Goal: Task Accomplishment & Management: Manage account settings

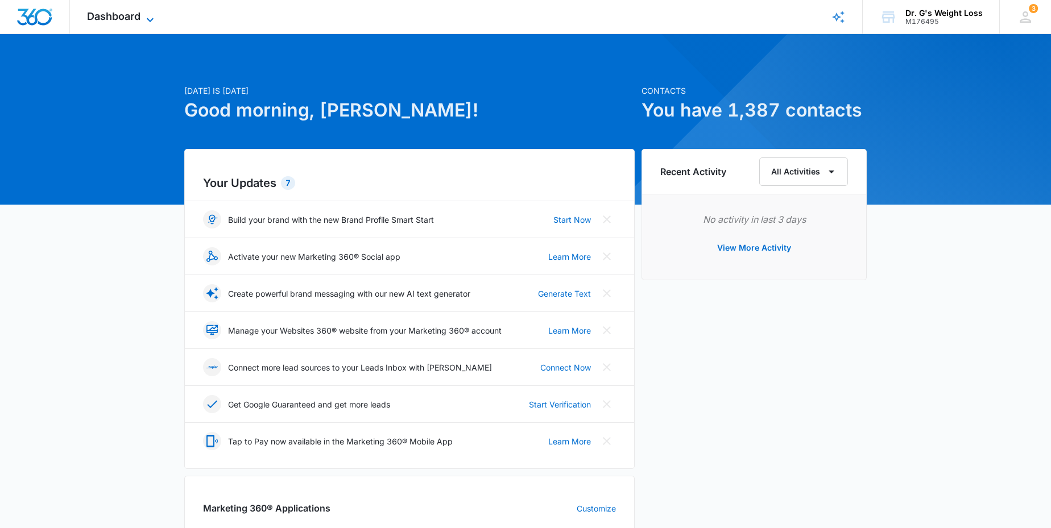
click at [152, 18] on icon at bounding box center [150, 20] width 14 height 14
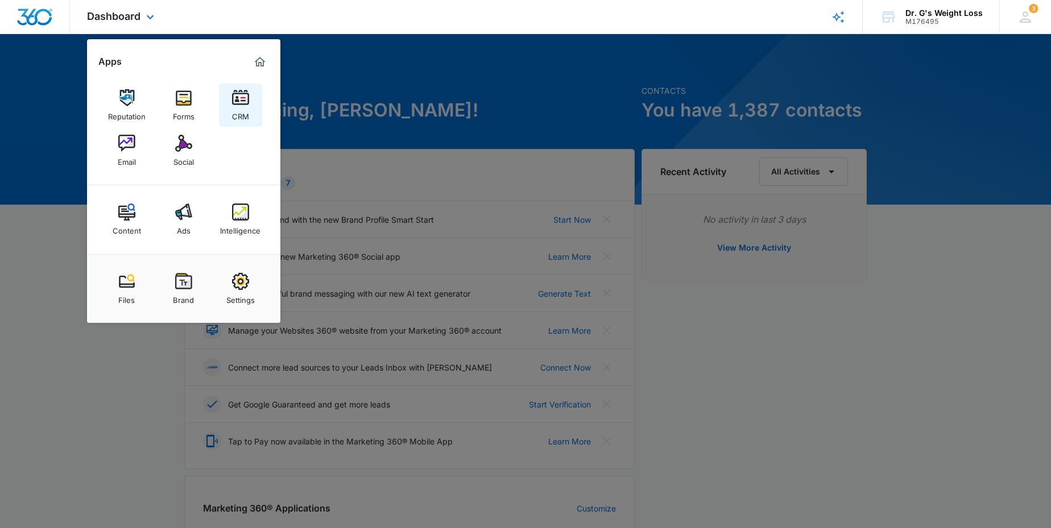
click at [241, 102] on img at bounding box center [240, 97] width 17 height 17
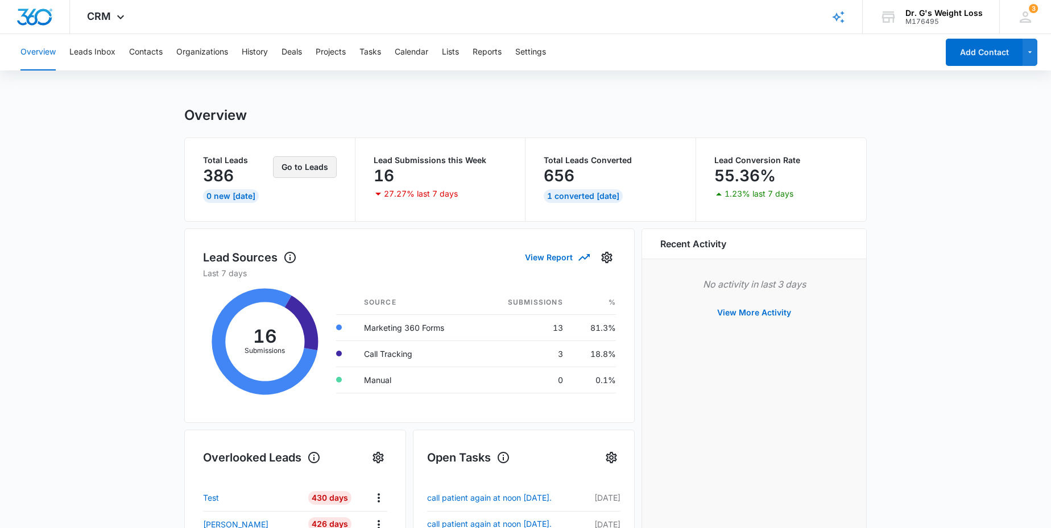
click at [309, 167] on button "Go to Leads" at bounding box center [305, 167] width 64 height 22
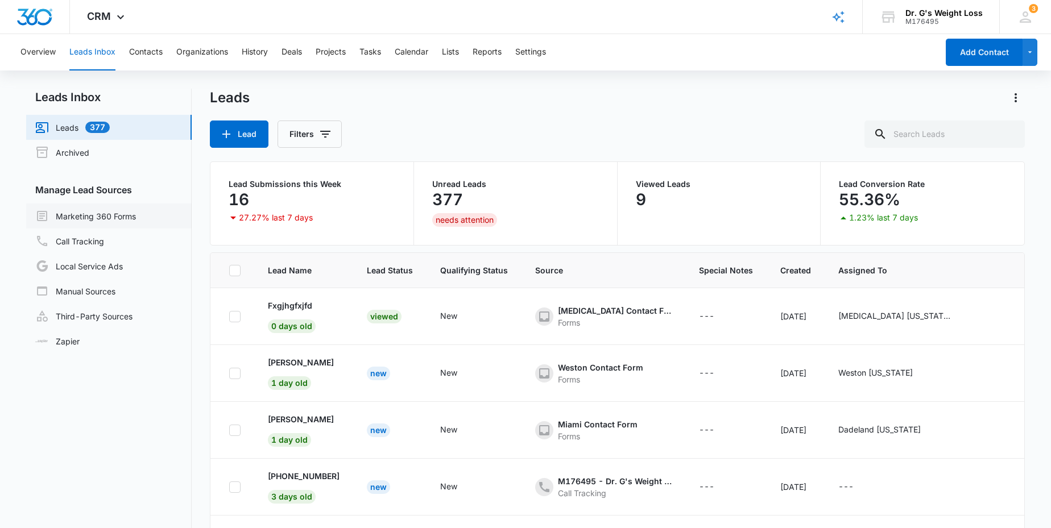
click at [98, 215] on link "Marketing 360 Forms" at bounding box center [85, 216] width 101 height 14
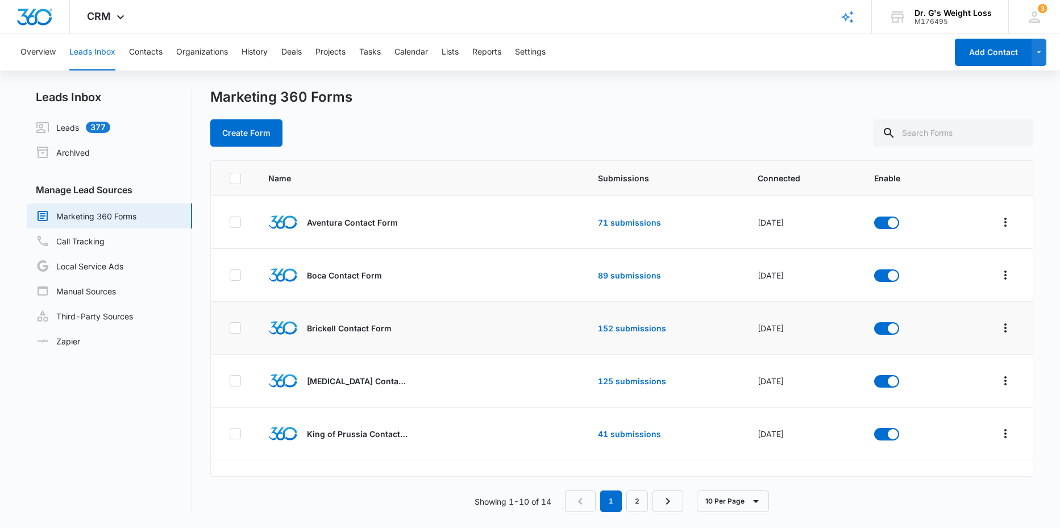
click at [232, 322] on div at bounding box center [235, 327] width 11 height 11
click at [230, 328] on input "checkbox" at bounding box center [229, 328] width 1 height 1
click at [235, 325] on icon at bounding box center [235, 328] width 10 height 10
click at [230, 328] on input "checkbox" at bounding box center [229, 328] width 1 height 1
checkbox input "false"
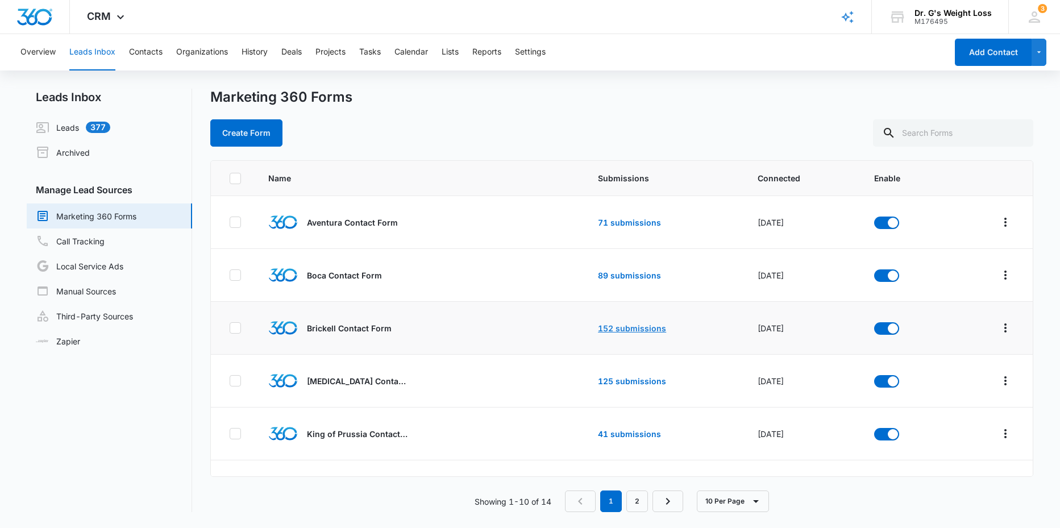
click at [610, 324] on link "152 submissions" at bounding box center [632, 329] width 68 height 10
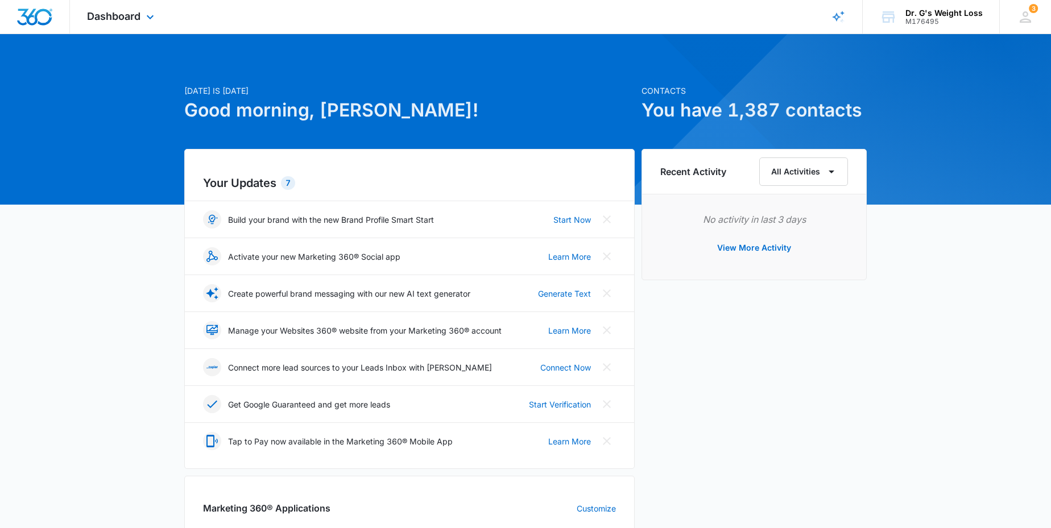
click at [141, 13] on div "Dashboard Apps Reputation Forms CRM Email Social Content Ads Intelligence Files…" at bounding box center [122, 17] width 104 height 34
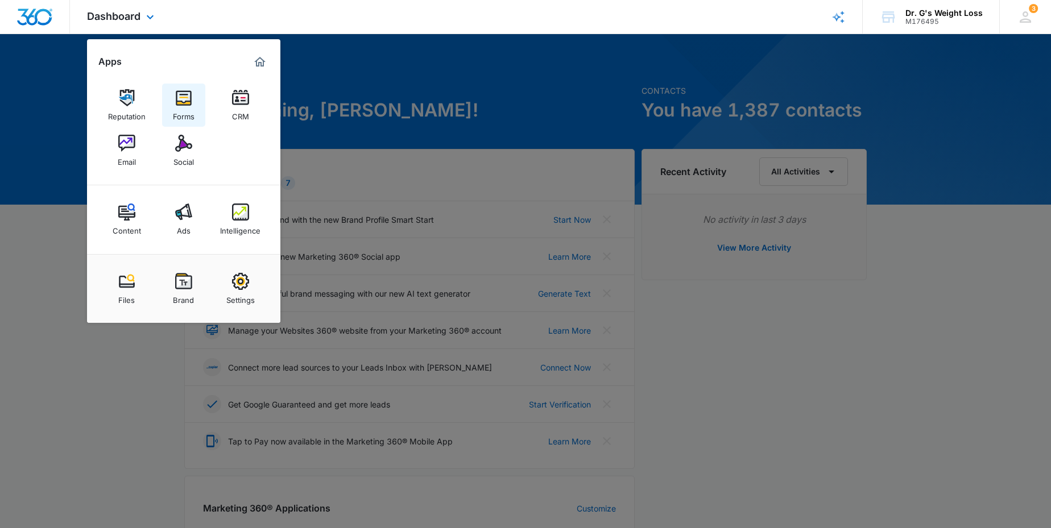
click at [173, 97] on link "Forms" at bounding box center [183, 105] width 43 height 43
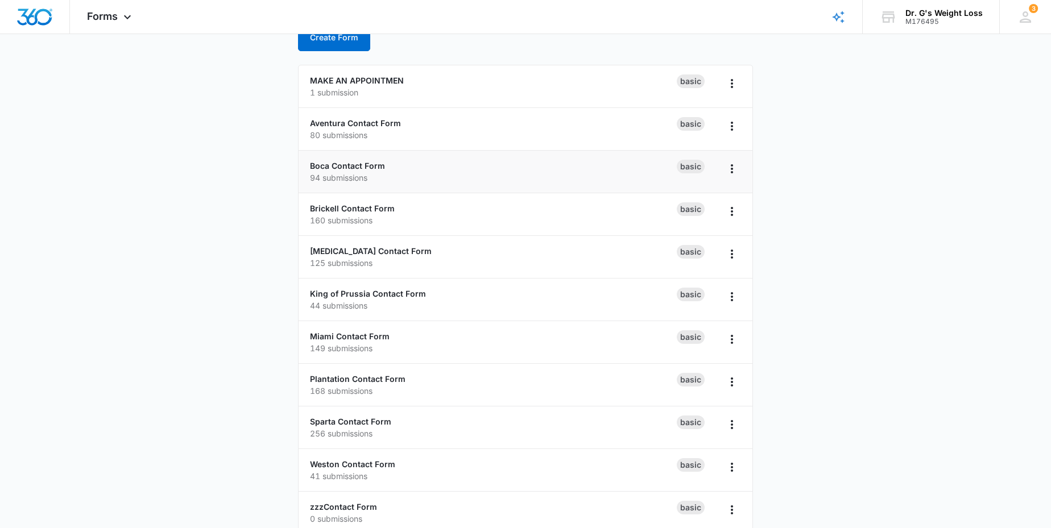
scroll to position [67, 0]
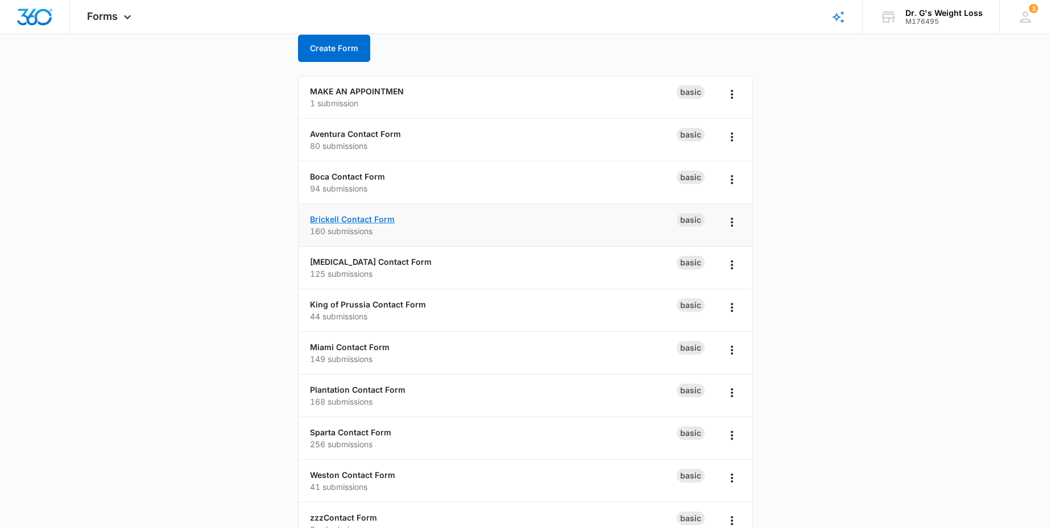
click at [362, 221] on link "Brickell Contact Form" at bounding box center [352, 219] width 85 height 10
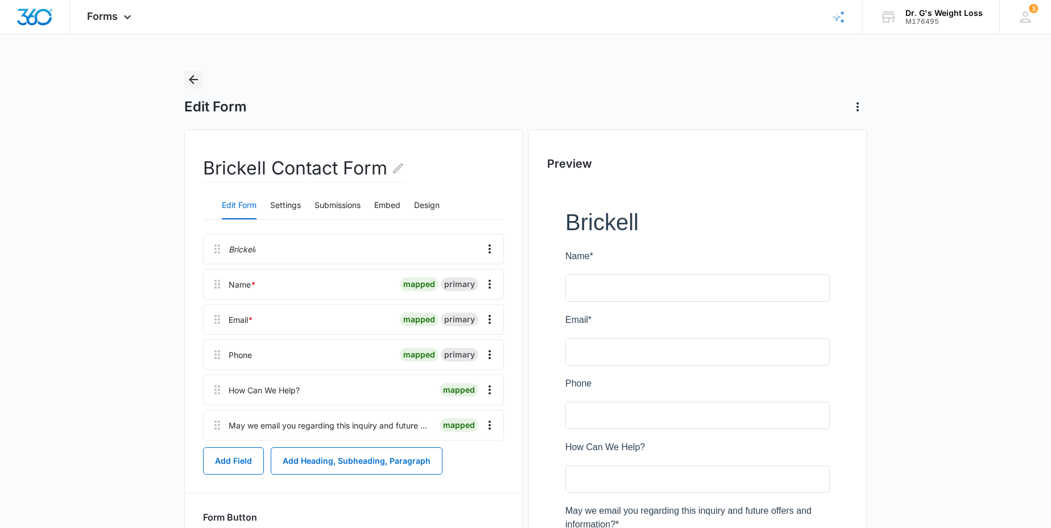
click at [194, 77] on icon "Back" at bounding box center [194, 80] width 14 height 14
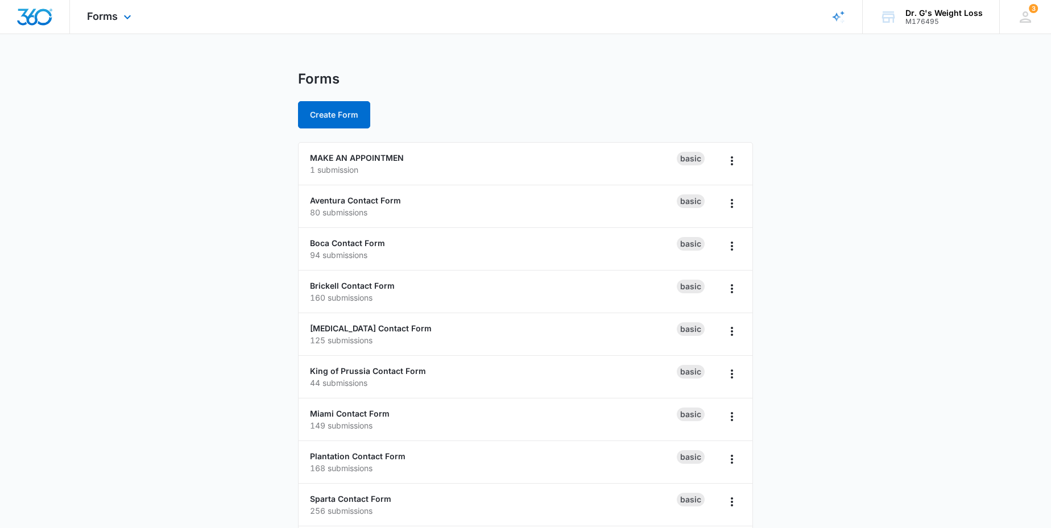
click at [51, 19] on img "Dashboard" at bounding box center [34, 17] width 36 height 17
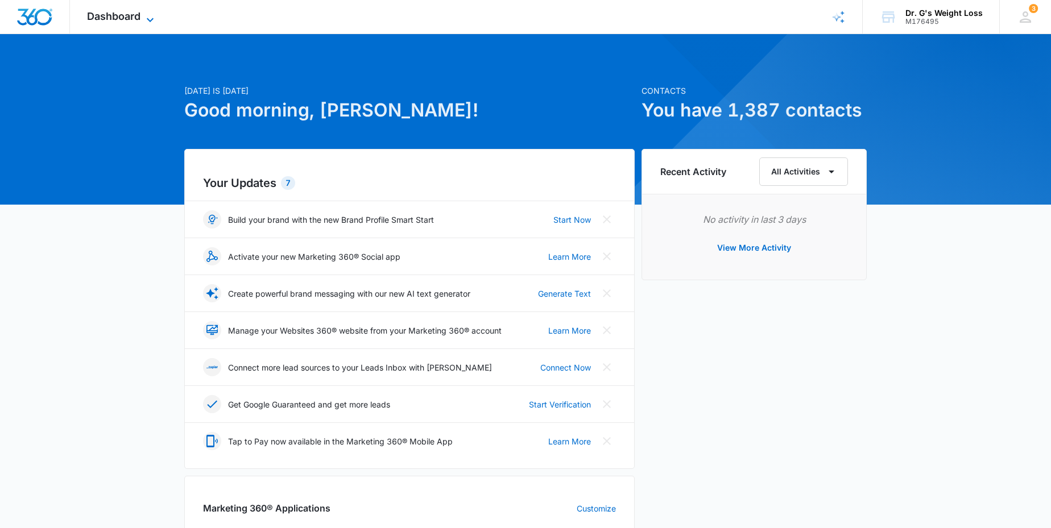
click at [147, 17] on icon at bounding box center [150, 20] width 14 height 14
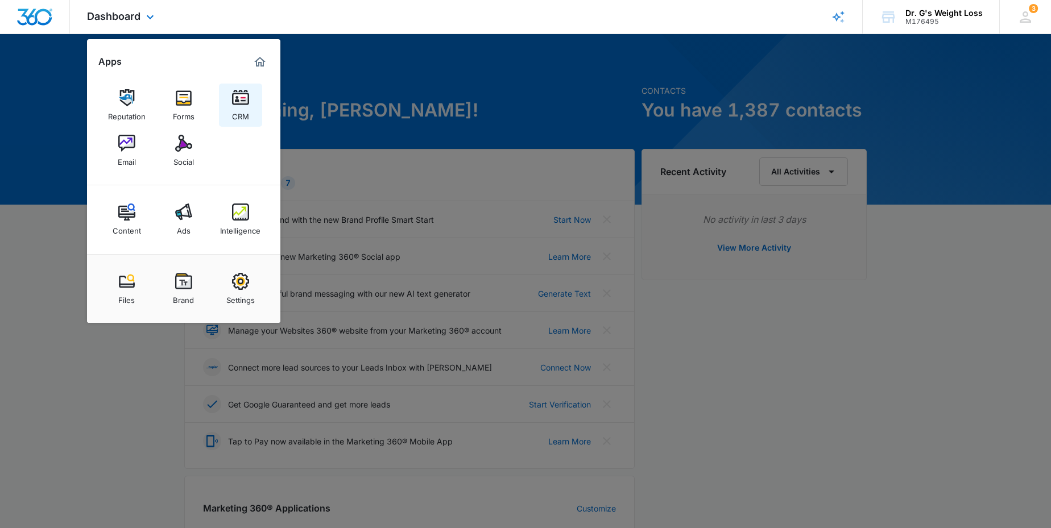
click at [244, 100] on img at bounding box center [240, 97] width 17 height 17
